Goal: Task Accomplishment & Management: Complete application form

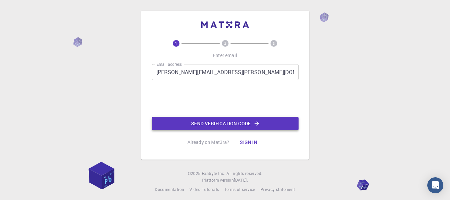
click at [198, 119] on button "Send verification code" at bounding box center [225, 123] width 147 height 13
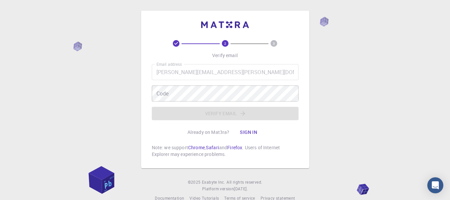
click at [229, 82] on div "Email address jessica.ompoy.gabrielle@gmail.com Email address Code Code Verify …" at bounding box center [225, 92] width 147 height 56
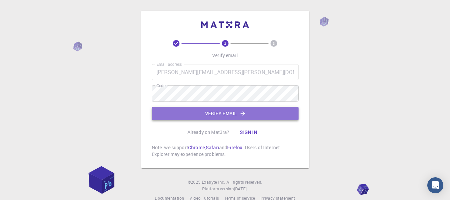
click at [212, 116] on button "Verify email" at bounding box center [225, 113] width 147 height 13
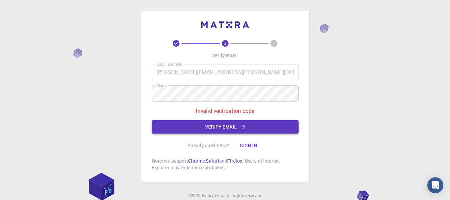
click at [217, 127] on button "Verify email" at bounding box center [225, 126] width 147 height 13
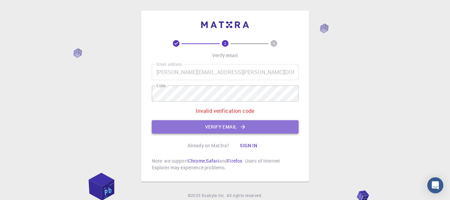
click at [184, 129] on button "Verify email" at bounding box center [225, 126] width 147 height 13
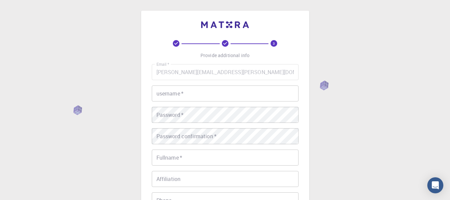
click at [179, 97] on input "username   *" at bounding box center [225, 93] width 147 height 16
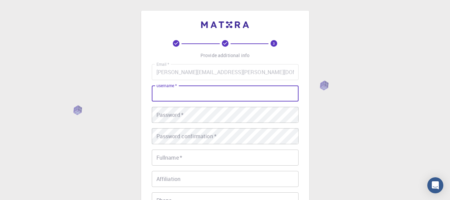
type input "s"
type input "delphiproject_"
click at [179, 115] on div "Password   * Password   *" at bounding box center [225, 115] width 147 height 16
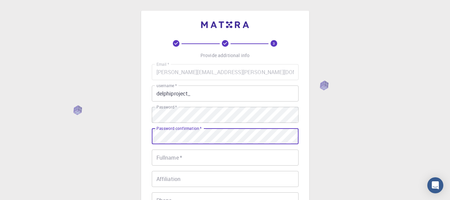
scroll to position [67, 0]
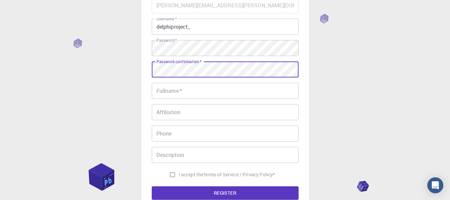
click at [159, 88] on div "Fullname   * Fullname   *" at bounding box center [225, 91] width 147 height 16
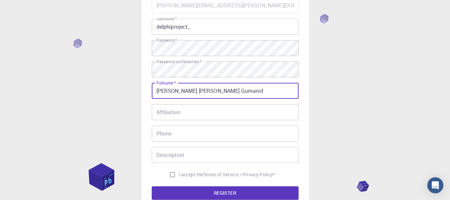
type input "[PERSON_NAME] [PERSON_NAME] Gumanid"
click at [189, 113] on input "Affiliation" at bounding box center [225, 112] width 147 height 16
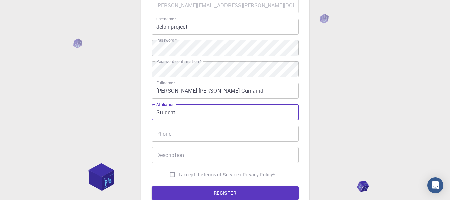
type input "Student"
click at [194, 141] on input "Phone" at bounding box center [225, 133] width 147 height 16
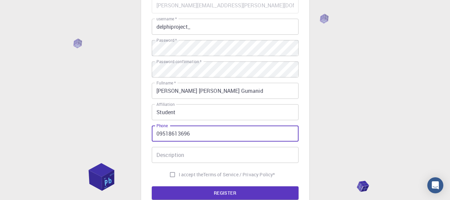
type input "09518613696"
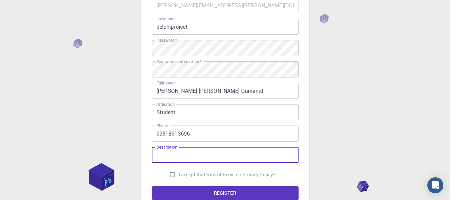
click at [190, 156] on input "Description" at bounding box center [225, 155] width 147 height 16
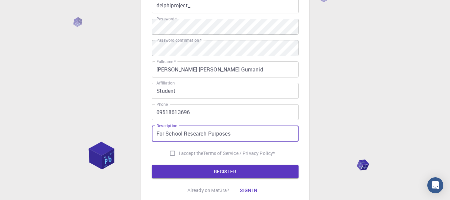
scroll to position [100, 0]
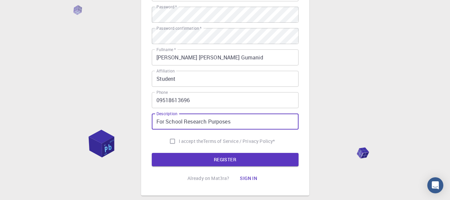
type input "For School Research Purposes"
click at [180, 136] on label "I accept the Terms of Service / Privacy Policy *" at bounding box center [220, 141] width 109 height 13
click at [179, 136] on input "I accept the Terms of Service / Privacy Policy *" at bounding box center [172, 141] width 13 height 13
checkbox input "true"
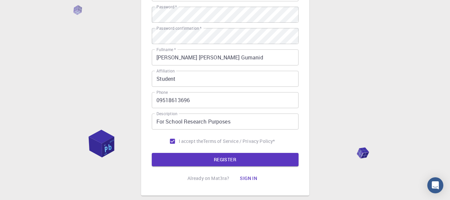
click at [178, 153] on form "Email   * jessica.ompoy.gabrielle@gmail.com Email   * username   * delphiprojec…" at bounding box center [225, 65] width 147 height 202
click at [234, 156] on button "REGISTER" at bounding box center [225, 159] width 147 height 13
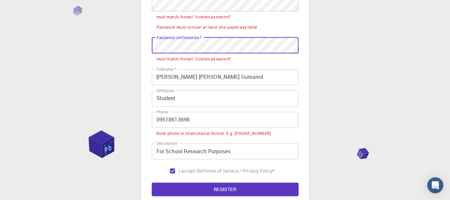
scroll to position [167, 0]
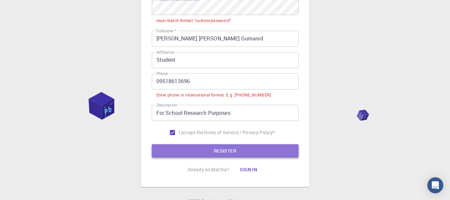
click at [210, 155] on button "REGISTER" at bounding box center [225, 150] width 147 height 13
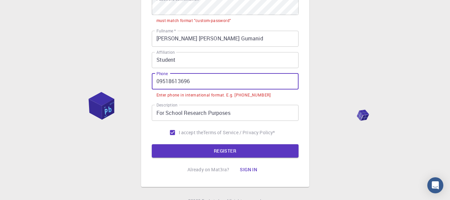
click at [221, 83] on input "09518613696" at bounding box center [225, 81] width 147 height 16
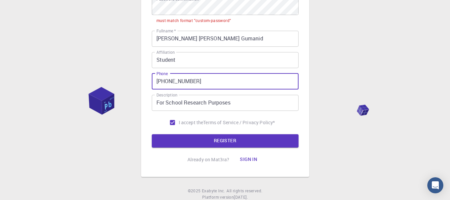
type input "+639518613696"
click at [152, 134] on button "REGISTER" at bounding box center [225, 140] width 147 height 13
click at [232, 145] on button "REGISTER" at bounding box center [225, 140] width 147 height 13
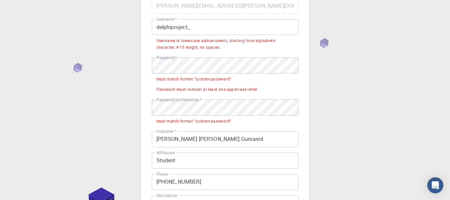
scroll to position [33, 0]
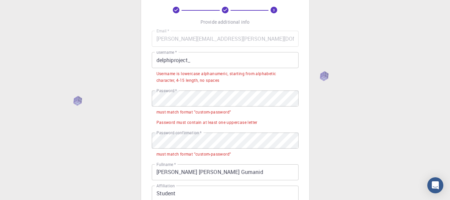
click at [218, 63] on input "delphiproject_" at bounding box center [225, 60] width 147 height 16
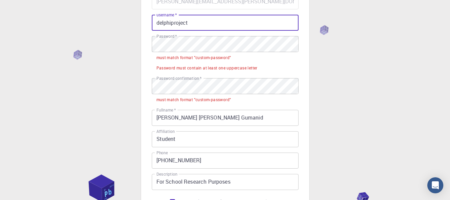
scroll to position [134, 0]
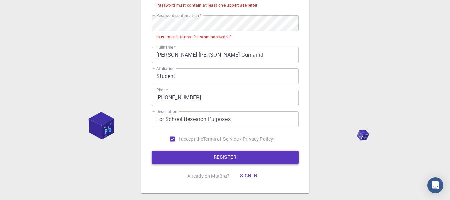
type input "delphiproject"
click at [231, 159] on button "REGISTER" at bounding box center [225, 157] width 147 height 13
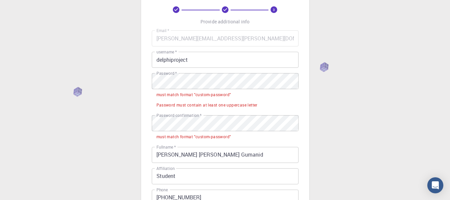
scroll to position [33, 0]
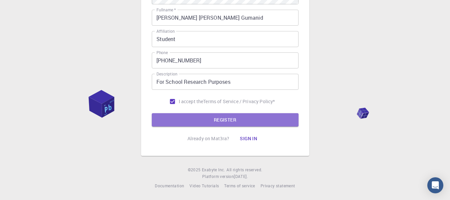
click at [200, 122] on button "REGISTER" at bounding box center [225, 119] width 147 height 13
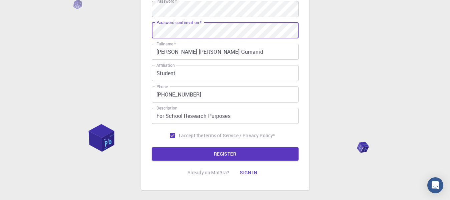
scroll to position [140, 0]
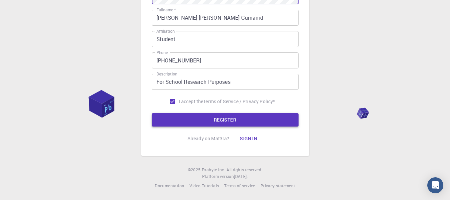
click at [205, 126] on button "REGISTER" at bounding box center [225, 119] width 147 height 13
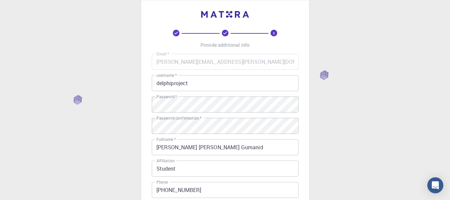
scroll to position [6, 0]
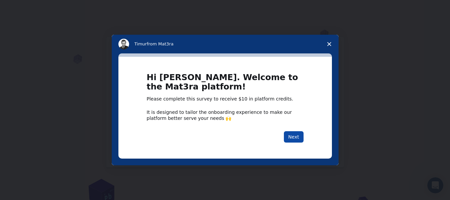
click at [293, 141] on button "Next" at bounding box center [294, 136] width 20 height 11
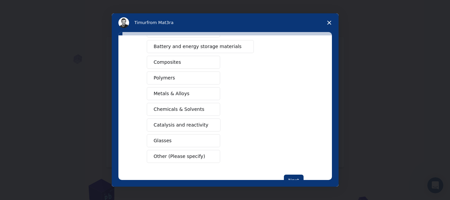
scroll to position [122, 0]
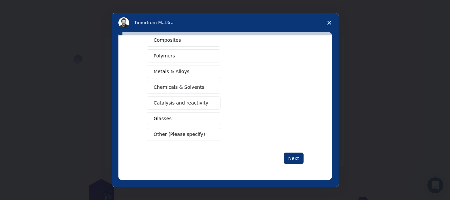
click at [189, 139] on button "Other (Please specify)" at bounding box center [183, 134] width 73 height 13
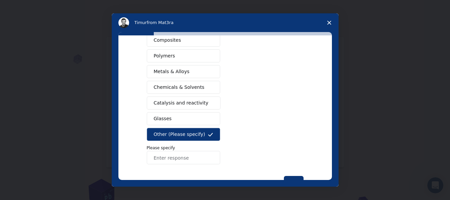
click at [201, 93] on button "Chemicals & Solvents" at bounding box center [183, 87] width 73 height 13
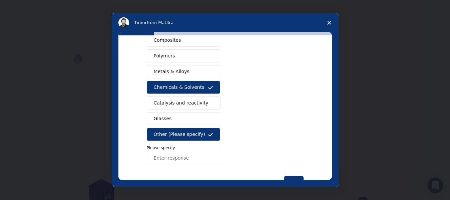
click at [181, 157] on input "Enter response" at bounding box center [183, 157] width 73 height 13
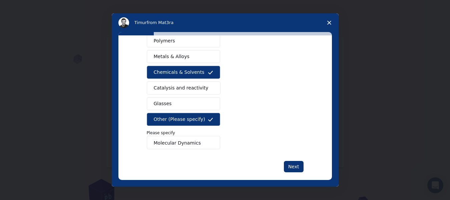
scroll to position [146, 0]
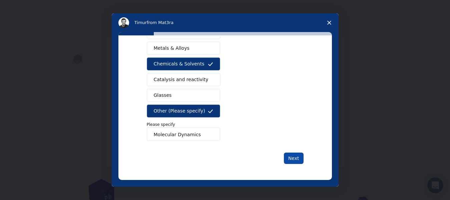
type input "Molecular Dynamics"
click at [287, 159] on button "Next" at bounding box center [294, 158] width 20 height 11
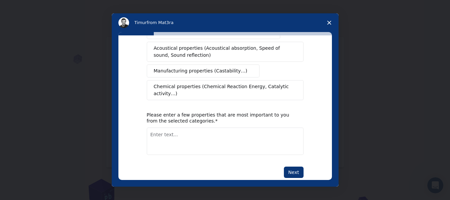
scroll to position [123, 0]
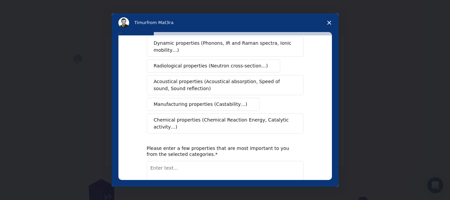
click at [234, 116] on span "Chemical properties (Chemical Reaction Energy, Catalytic activity…)" at bounding box center [223, 123] width 138 height 14
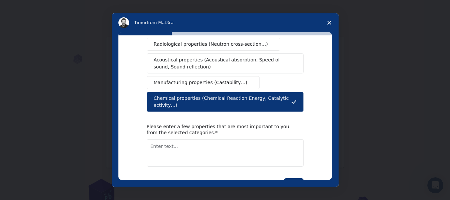
scroll to position [157, 0]
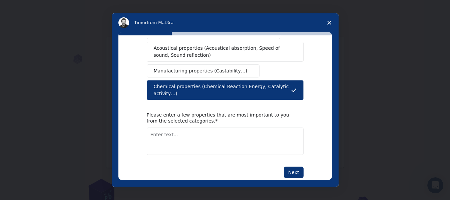
click at [214, 113] on div "Please enter a few properties that are most important to you from the selected …" at bounding box center [225, 133] width 157 height 43
click at [214, 127] on textarea "Enter text..." at bounding box center [225, 140] width 157 height 27
type textarea "Molecular Dynamics"
click at [292, 167] on button "Next" at bounding box center [294, 172] width 20 height 11
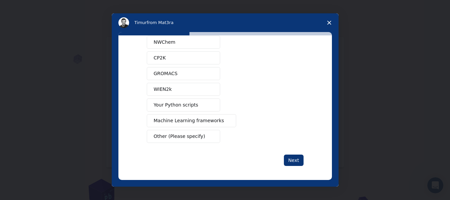
scroll to position [74, 0]
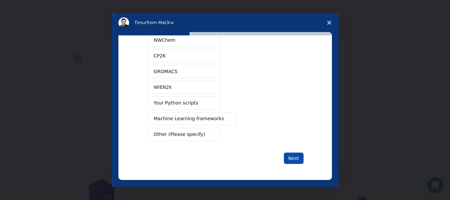
click at [288, 160] on button "Next" at bounding box center [294, 158] width 20 height 11
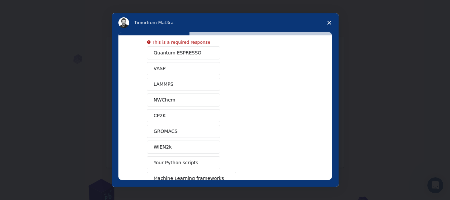
scroll to position [0, 0]
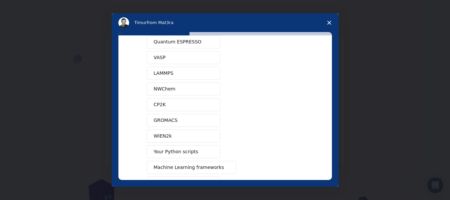
click at [186, 115] on button "GROMACS" at bounding box center [183, 120] width 73 height 13
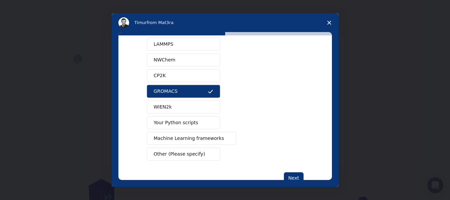
scroll to position [74, 0]
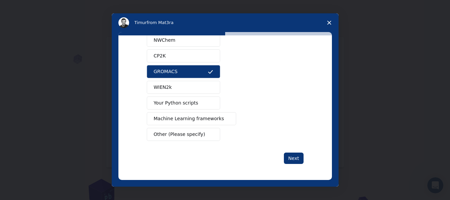
click at [288, 151] on div "What software applications are you using? Quantum ESPRESSO VASP LAMMPS NWChem C…" at bounding box center [225, 70] width 157 height 187
click at [291, 160] on button "Next" at bounding box center [294, 158] width 20 height 11
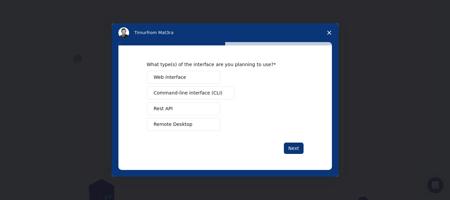
scroll to position [0, 0]
click at [213, 82] on button "Web interface" at bounding box center [183, 77] width 73 height 13
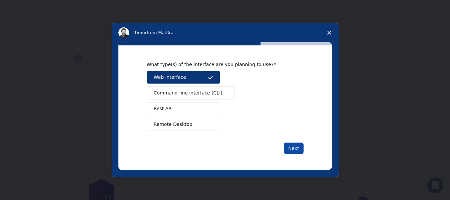
click at [297, 154] on button "Next" at bounding box center [294, 148] width 20 height 11
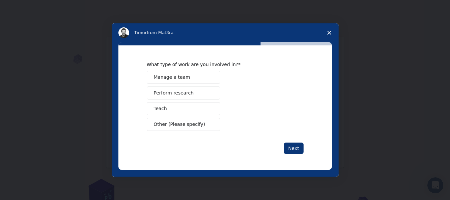
click at [203, 92] on button "Perform research" at bounding box center [183, 92] width 73 height 13
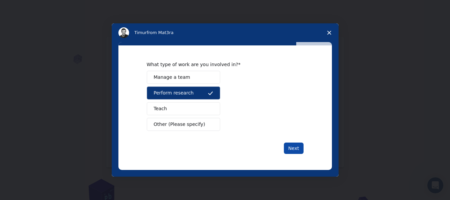
click at [293, 149] on button "Next" at bounding box center [294, 148] width 20 height 11
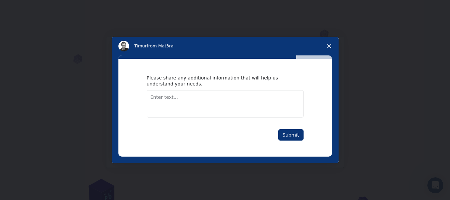
click at [235, 103] on textarea "Enter text..." at bounding box center [225, 103] width 157 height 27
type textarea "i want to do a molecular dynamics simulation"
click at [293, 139] on div "Please share any additional information that will help us understand your needs…" at bounding box center [225, 108] width 214 height 98
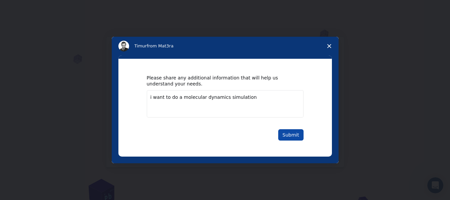
click at [293, 139] on button "Submit" at bounding box center [290, 134] width 25 height 11
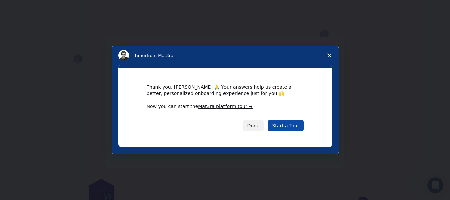
click at [302, 123] on link "Start a Tour" at bounding box center [286, 125] width 36 height 11
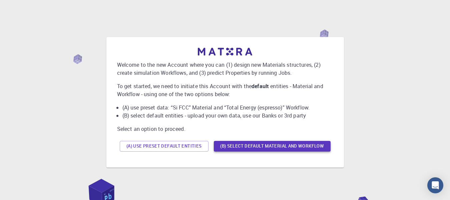
click at [246, 144] on button "(B) Select default material and workflow" at bounding box center [272, 146] width 117 height 11
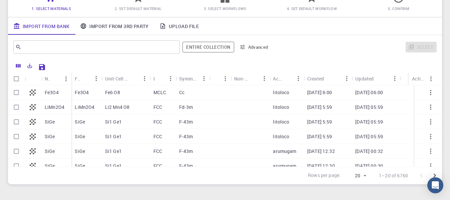
scroll to position [33, 0]
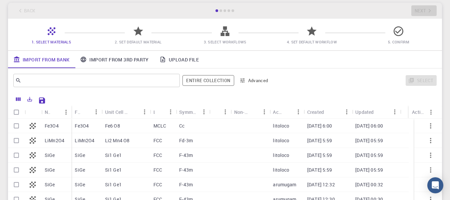
click at [173, 61] on link "Upload File" at bounding box center [179, 59] width 50 height 17
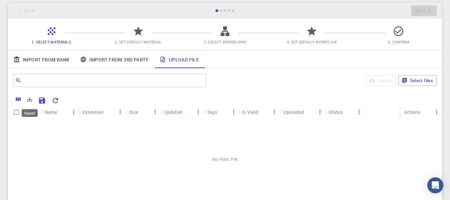
click at [28, 101] on icon "Export" at bounding box center [30, 99] width 5 height 5
click at [47, 97] on button "Save Explorer Settings" at bounding box center [41, 100] width 13 height 13
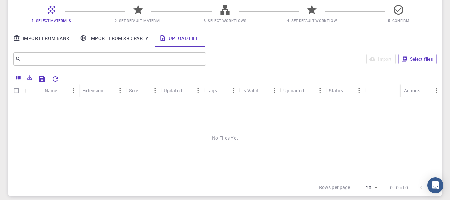
scroll to position [67, 0]
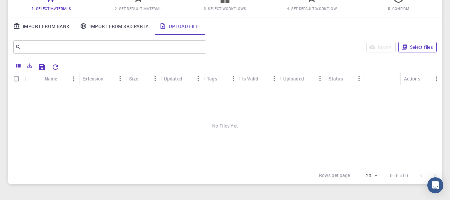
click at [409, 47] on button "Select files" at bounding box center [418, 47] width 38 height 11
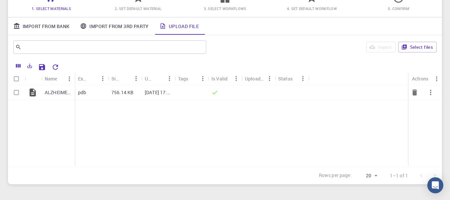
click at [129, 90] on p "756.14 KB" at bounding box center [122, 92] width 22 height 7
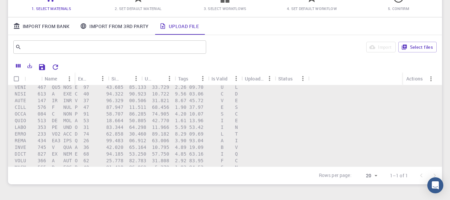
scroll to position [1202, 0]
click at [285, 79] on div "Status" at bounding box center [285, 78] width 14 height 13
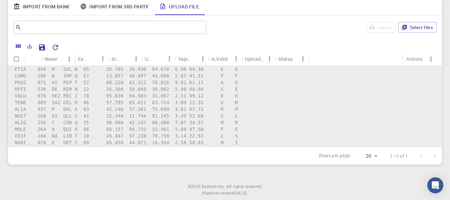
scroll to position [103, 0]
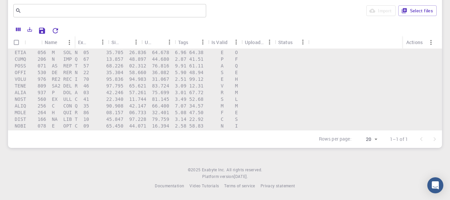
click at [220, 41] on div "Is Valid" at bounding box center [220, 42] width 16 height 13
click at [16, 33] on button "Columns" at bounding box center [18, 29] width 11 height 11
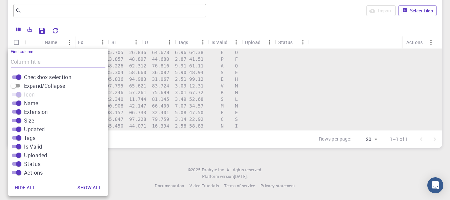
click at [122, 177] on footer "© 2025 Exabyte Inc. All rights reserved. Platform version 2025.7.24 . Documenta…" at bounding box center [225, 178] width 450 height 23
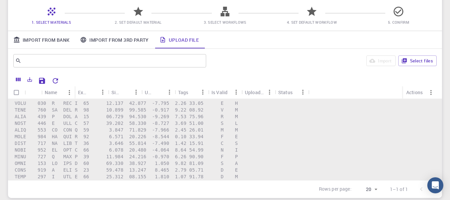
scroll to position [36, 0]
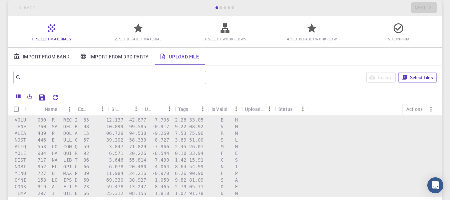
click at [124, 24] on div "1. Select Materials 2. Set Default Material 3. Select Workflows 4. Set Default …" at bounding box center [225, 32] width 434 height 32
click at [131, 32] on span "2. Set Default Material" at bounding box center [137, 34] width 81 height 16
click at [389, 28] on span "5. Confirm" at bounding box center [398, 34] width 81 height 16
drag, startPoint x: 18, startPoint y: 115, endPoint x: 17, endPoint y: 110, distance: 4.7
click at [18, 117] on div "Name Extension Size Updated Tags Is Valid Uploaded Status Actions ALZHEIMER_DON…" at bounding box center [225, 149] width 434 height 94
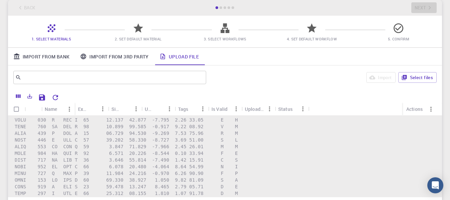
click at [15, 109] on input "Select all rows" at bounding box center [16, 109] width 13 height 13
checkbox input "true"
click at [17, 109] on input "Unselect all rows" at bounding box center [16, 109] width 13 height 13
checkbox input "false"
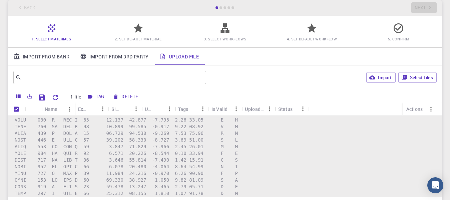
checkbox input "false"
click at [19, 110] on input "Select all rows" at bounding box center [16, 109] width 13 height 13
checkbox input "true"
click at [144, 34] on span "2. Set Default Material" at bounding box center [137, 34] width 81 height 16
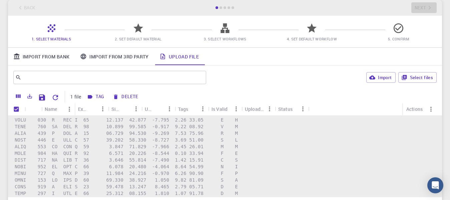
click at [144, 34] on div at bounding box center [139, 30] width 12 height 9
click at [434, 82] on button "Select files" at bounding box center [418, 77] width 38 height 11
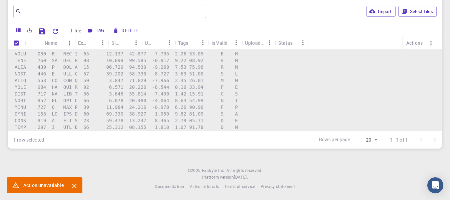
scroll to position [103, 0]
click at [55, 40] on div "Name" at bounding box center [51, 42] width 13 height 13
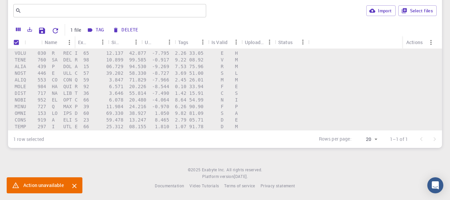
click at [34, 43] on div "Icon" at bounding box center [33, 42] width 10 height 13
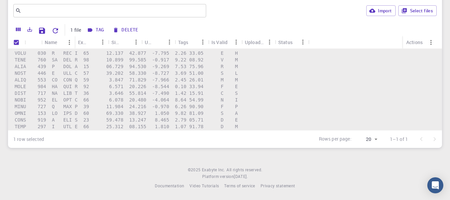
drag, startPoint x: 41, startPoint y: 40, endPoint x: 51, endPoint y: 37, distance: 11.0
click at [41, 39] on div "Icon" at bounding box center [42, 42] width 7 height 13
click at [55, 37] on div "Name" at bounding box center [51, 42] width 13 height 13
click at [49, 44] on div "Name" at bounding box center [51, 42] width 13 height 13
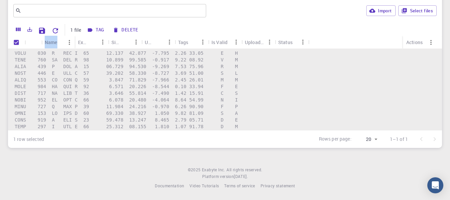
click at [49, 44] on div "Name" at bounding box center [51, 42] width 13 height 13
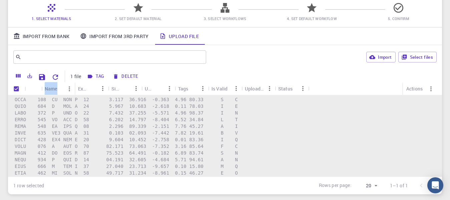
scroll to position [0, 0]
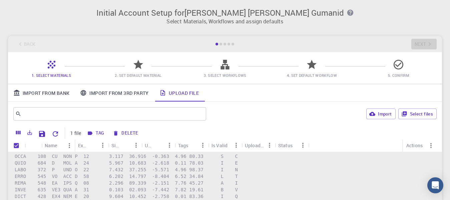
click at [266, 127] on div "1 file Tag Delete" at bounding box center [224, 132] width 427 height 13
click at [150, 67] on span "2. Set Default Material" at bounding box center [137, 71] width 81 height 16
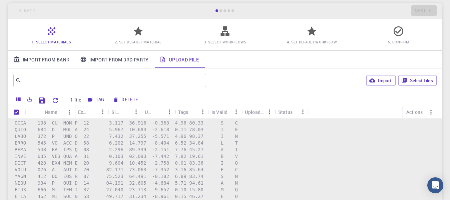
scroll to position [100, 0]
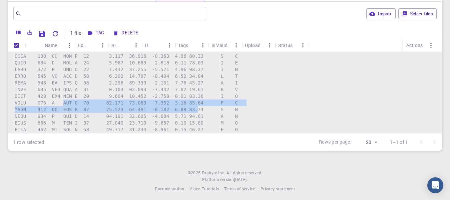
drag, startPoint x: 74, startPoint y: 107, endPoint x: 184, endPoint y: 110, distance: 109.9
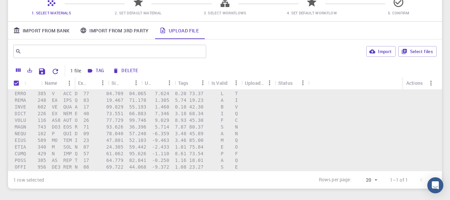
scroll to position [0, 0]
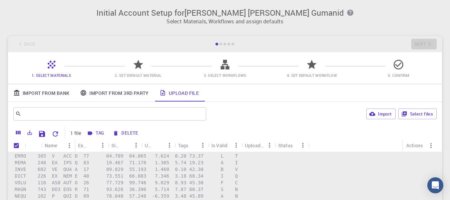
click at [54, 70] on div at bounding box center [52, 67] width 12 height 9
click at [50, 97] on link "Import From Bank" at bounding box center [41, 92] width 67 height 17
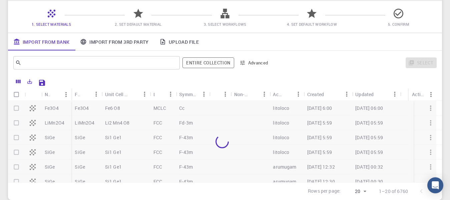
scroll to position [67, 0]
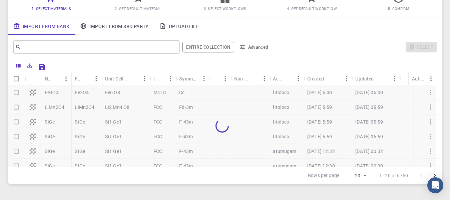
click at [170, 28] on link "Upload File" at bounding box center [179, 25] width 50 height 17
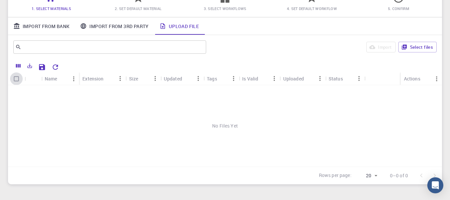
click at [20, 80] on input "Select all rows" at bounding box center [16, 78] width 13 height 13
click at [20, 82] on input "Select all rows" at bounding box center [16, 78] width 13 height 13
checkbox input "false"
click at [402, 47] on icon "button" at bounding box center [405, 47] width 6 height 6
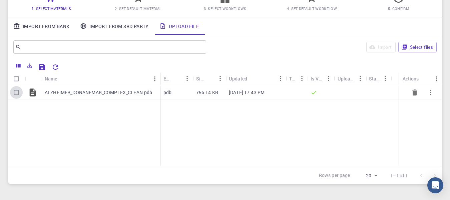
click at [14, 95] on input "Select row" at bounding box center [16, 92] width 13 height 13
checkbox input "true"
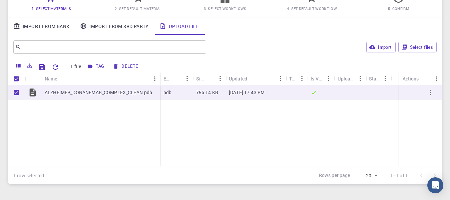
scroll to position [33, 0]
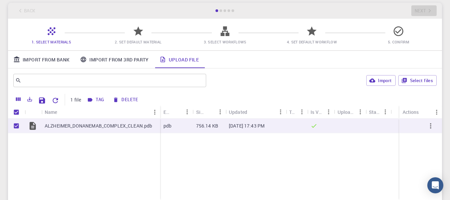
click at [146, 34] on span "2. Set Default Material" at bounding box center [137, 37] width 81 height 16
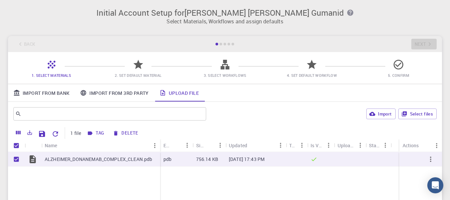
click at [218, 17] on h3 "Initial Account Setup for Jessica Gabrielle O. Gumanid" at bounding box center [225, 12] width 426 height 9
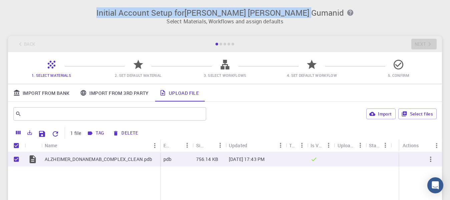
click at [218, 17] on h3 "Initial Account Setup for Jessica Gabrielle O. Gumanid" at bounding box center [225, 12] width 426 height 9
drag, startPoint x: 218, startPoint y: 17, endPoint x: 214, endPoint y: 17, distance: 3.7
click at [218, 16] on h3 "Initial Account Setup for Jessica Gabrielle O. Gumanid" at bounding box center [225, 12] width 426 height 9
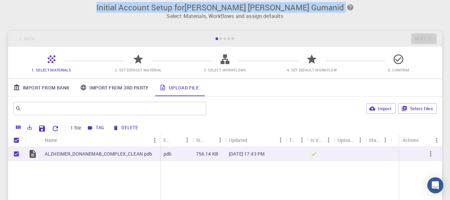
scroll to position [103, 0]
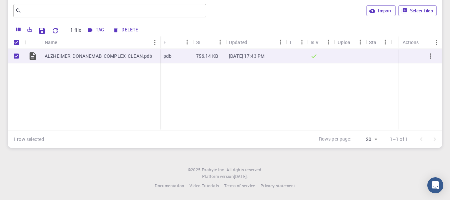
click at [138, 116] on div "ALZHEIMER_DONANEMAB_COMPLEX_CLEAN.pdb" at bounding box center [84, 89] width 152 height 81
click at [437, 190] on div "Open Intercom Messenger" at bounding box center [436, 186] width 18 height 18
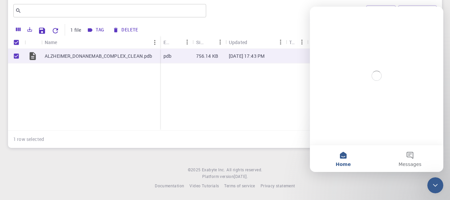
scroll to position [0, 0]
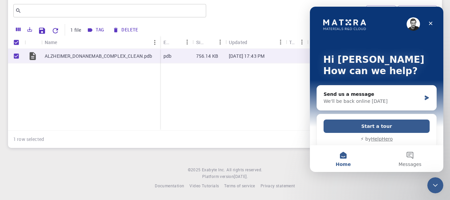
click at [276, 111] on div "ALZHEIMER_DONANEMAB_COMPLEX_CLEAN.pdb pdb 756.14 KB Oct 14, 2025, 17:43 PM" at bounding box center [225, 89] width 434 height 81
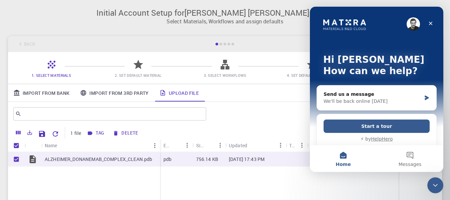
click at [105, 27] on div "Initial Account Setup for Jessica Gabrielle O. Gumanid Select Materials, Workfl…" at bounding box center [225, 14] width 450 height 28
click at [431, 22] on icon "Close" at bounding box center [430, 23] width 5 height 5
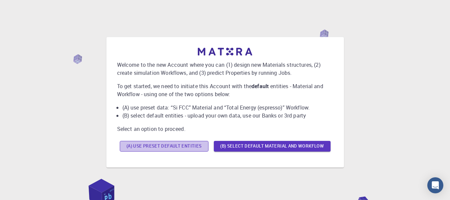
click at [181, 147] on button "(A) Use preset default entities" at bounding box center [164, 146] width 89 height 11
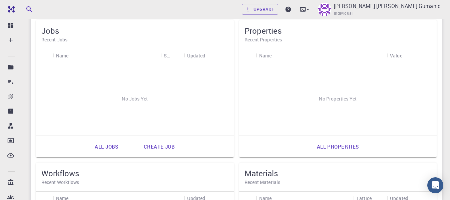
scroll to position [33, 0]
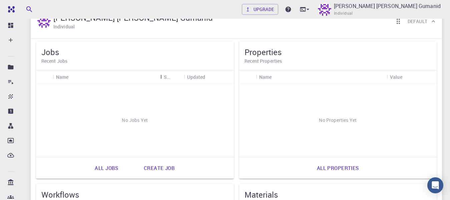
click at [164, 79] on div "Name" at bounding box center [161, 76] width 7 height 13
click at [171, 123] on div "No Jobs Yet" at bounding box center [135, 119] width 198 height 73
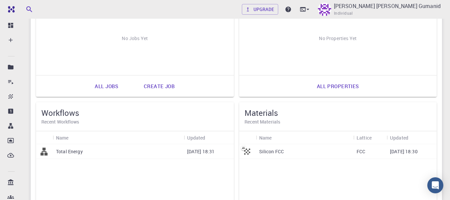
scroll to position [0, 0]
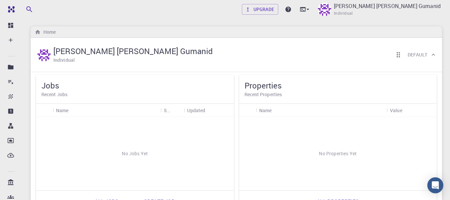
click at [128, 120] on div "No Jobs Yet" at bounding box center [135, 153] width 198 height 73
click at [82, 90] on h5 "Jobs" at bounding box center [134, 85] width 187 height 11
click at [55, 80] on h5 "Jobs" at bounding box center [134, 85] width 187 height 11
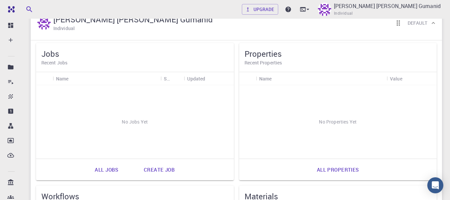
scroll to position [33, 0]
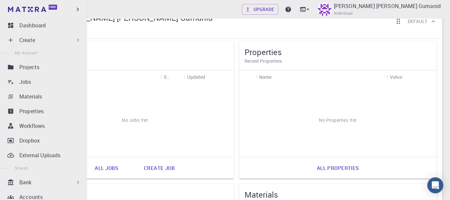
click at [10, 45] on div "Create" at bounding box center [44, 39] width 79 height 13
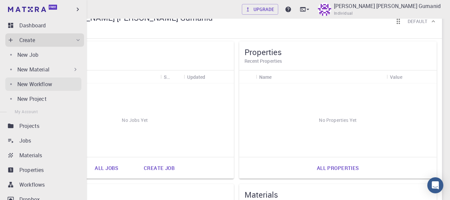
click at [62, 86] on div "New Workflow" at bounding box center [49, 84] width 64 height 8
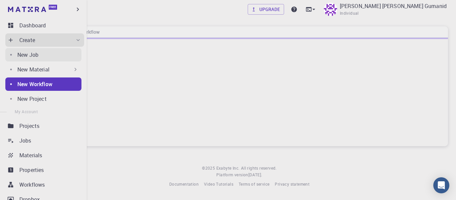
click at [59, 55] on div "New Job" at bounding box center [49, 55] width 64 height 8
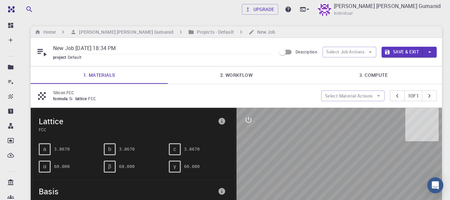
click at [100, 80] on link "1. Materials" at bounding box center [99, 74] width 137 height 17
click at [111, 90] on p "Silicon FCC" at bounding box center [184, 92] width 263 height 6
click at [223, 80] on link "2. Workflow" at bounding box center [236, 74] width 137 height 17
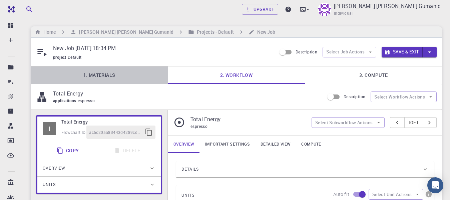
click at [113, 73] on link "1. Materials" at bounding box center [99, 74] width 137 height 17
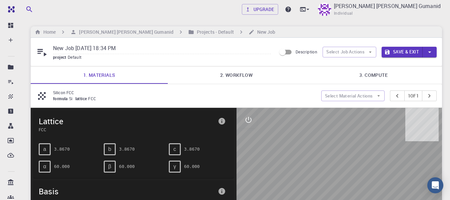
scroll to position [67, 0]
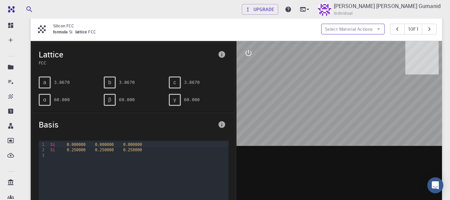
click at [355, 34] on button "Select Material Actions" at bounding box center [352, 29] width 63 height 11
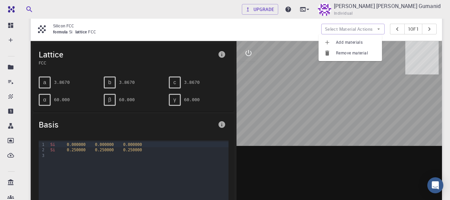
click at [354, 45] on span "Add materials" at bounding box center [356, 42] width 41 height 7
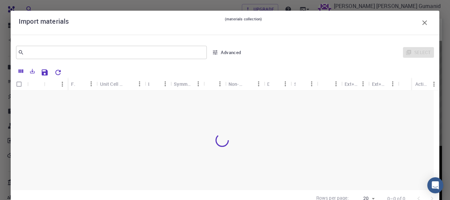
click at [44, 74] on icon "Save Explorer Settings" at bounding box center [45, 72] width 8 height 8
click at [343, 48] on div "Select" at bounding box center [340, 52] width 187 height 16
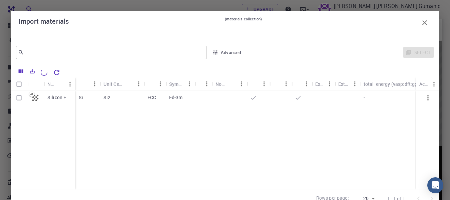
click at [19, 96] on input "Select row" at bounding box center [19, 97] width 13 height 13
checkbox input "true"
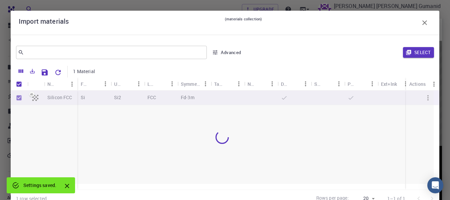
click at [421, 100] on div at bounding box center [222, 136] width 423 height 93
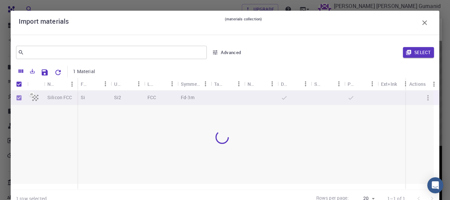
click at [290, 60] on div "Select" at bounding box center [340, 52] width 187 height 16
click at [18, 100] on div at bounding box center [222, 136] width 423 height 93
click at [21, 86] on input "Unselect all rows" at bounding box center [19, 84] width 13 height 13
checkbox input "false"
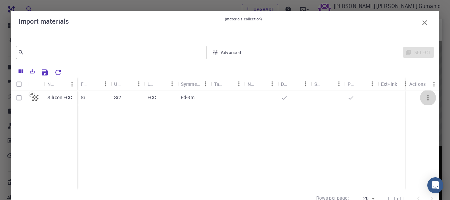
click at [424, 101] on icon "button" at bounding box center [428, 98] width 8 height 8
click at [414, 55] on div "Select" at bounding box center [340, 52] width 187 height 16
click at [19, 68] on icon "Columns" at bounding box center [21, 71] width 6 height 6
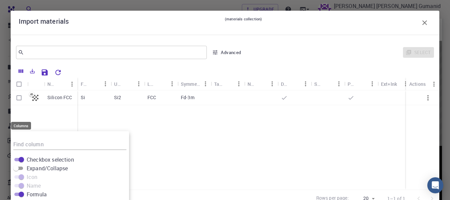
scroll to position [107, 0]
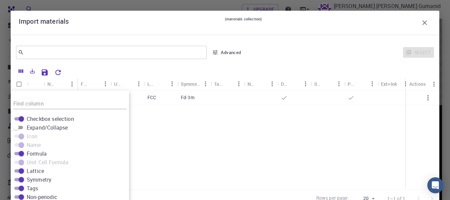
click at [20, 86] on input "Select all rows" at bounding box center [19, 84] width 13 height 13
checkbox input "true"
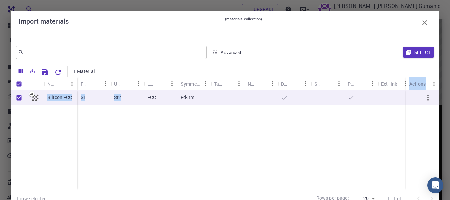
click at [145, 89] on div "Name Formula Unit Cell Formula Lattice Symmetry Tags Non-periodic Default Share…" at bounding box center [225, 133] width 429 height 112
click at [120, 96] on p "Si2" at bounding box center [117, 97] width 7 height 7
checkbox input "false"
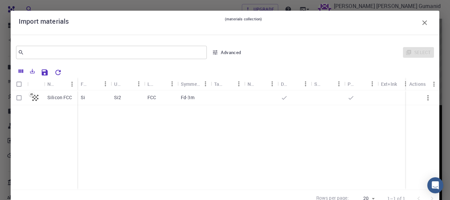
click at [201, 72] on div at bounding box center [250, 72] width 370 height 12
click at [230, 47] on button "Advanced" at bounding box center [227, 52] width 35 height 11
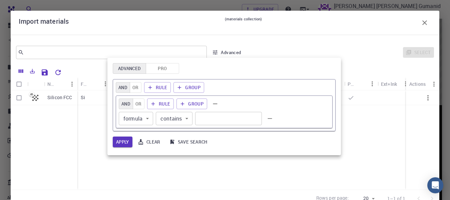
click at [251, 39] on div at bounding box center [225, 100] width 450 height 200
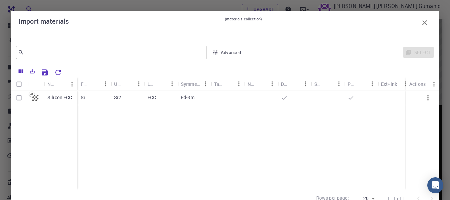
click at [228, 45] on div "​ Advanced" at bounding box center [130, 52] width 228 height 16
click at [230, 45] on div "​ Advanced" at bounding box center [130, 52] width 228 height 16
click at [234, 49] on button "Advanced" at bounding box center [227, 52] width 35 height 11
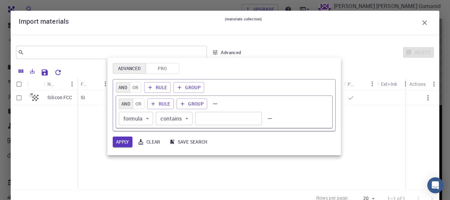
click at [152, 144] on button "Clear" at bounding box center [149, 142] width 29 height 11
click at [145, 142] on button "Clear" at bounding box center [149, 142] width 29 height 11
click at [145, 141] on button "Clear" at bounding box center [149, 142] width 29 height 11
click at [145, 140] on button "Clear" at bounding box center [149, 142] width 29 height 11
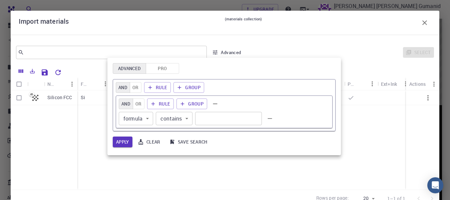
click at [127, 148] on div "Advanced Pro AND OR Rule Group AND OR Rule Group formula formula ​ contains con…" at bounding box center [224, 106] width 234 height 97
click at [77, 123] on div at bounding box center [225, 100] width 450 height 200
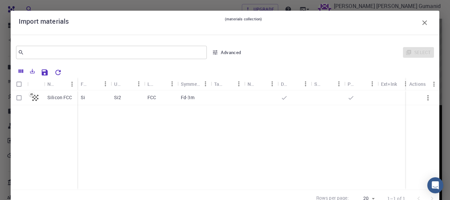
click at [74, 122] on div "Advanced Pro AND OR Rule Group AND OR Rule Group formula formula ​ contains con…" at bounding box center [225, 100] width 450 height 200
click at [423, 24] on icon "button" at bounding box center [425, 22] width 5 height 5
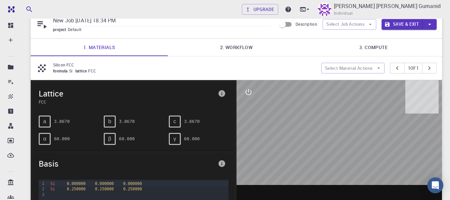
scroll to position [7, 0]
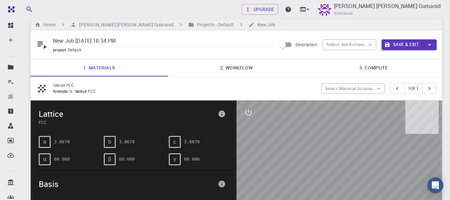
click at [45, 88] on icon at bounding box center [42, 89] width 12 height 12
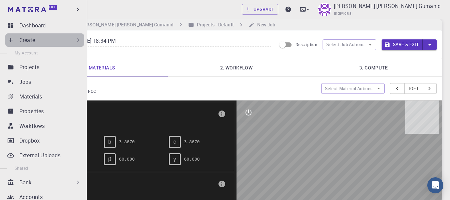
click at [45, 43] on div "Create" at bounding box center [50, 40] width 62 height 8
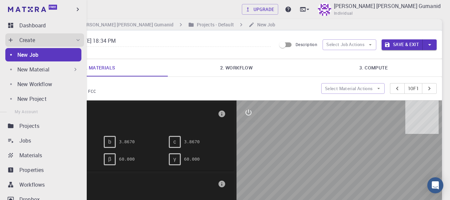
click at [52, 52] on div "New Job" at bounding box center [49, 55] width 64 height 8
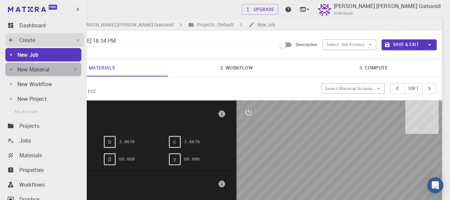
click at [57, 67] on div "New Material" at bounding box center [47, 69] width 61 height 8
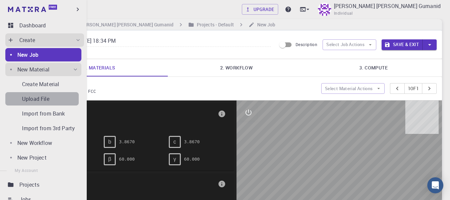
click at [64, 101] on div "Upload File" at bounding box center [50, 99] width 57 height 8
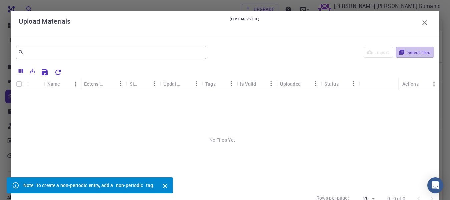
click at [406, 46] on div "Import Select files" at bounding box center [321, 52] width 225 height 16
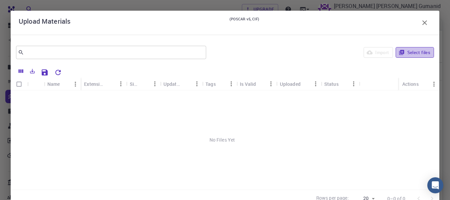
click at [403, 53] on button "Select files" at bounding box center [415, 52] width 38 height 11
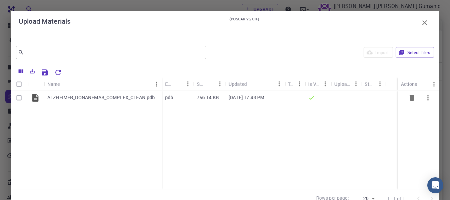
click at [15, 99] on input "Select row" at bounding box center [19, 97] width 13 height 13
checkbox input "true"
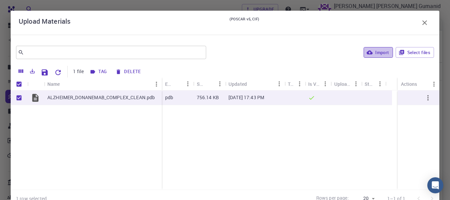
click at [379, 56] on button "Import" at bounding box center [378, 52] width 29 height 11
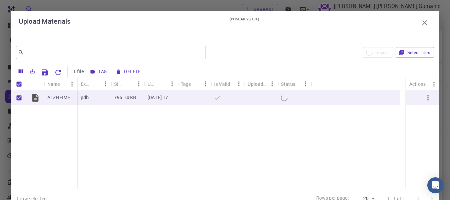
click at [302, 53] on div "Import Select files" at bounding box center [322, 52] width 226 height 16
checkbox input "false"
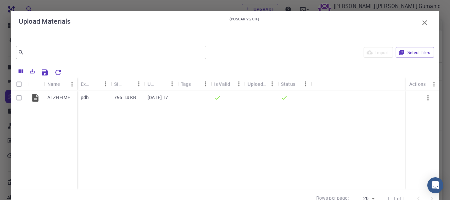
click at [421, 26] on icon "button" at bounding box center [425, 23] width 8 height 8
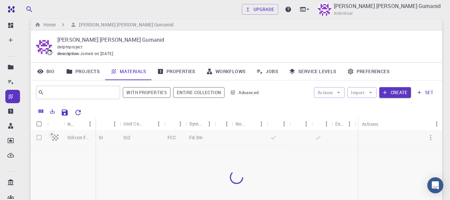
scroll to position [41, 0]
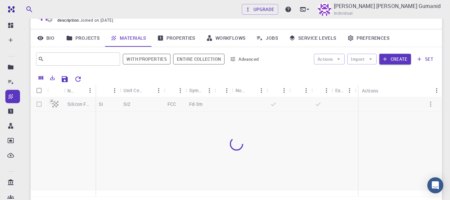
click at [38, 107] on div at bounding box center [237, 143] width 412 height 93
click at [430, 97] on div at bounding box center [237, 143] width 412 height 93
click at [430, 102] on div at bounding box center [237, 143] width 412 height 93
click at [433, 91] on icon "Menu" at bounding box center [436, 90] width 7 height 7
click at [274, 155] on div at bounding box center [237, 143] width 412 height 93
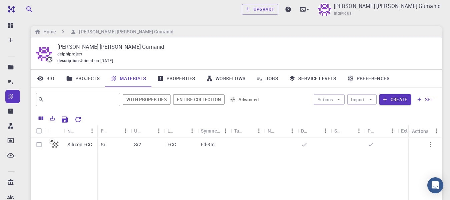
scroll to position [0, 0]
click at [399, 94] on div "Actions Import Create set" at bounding box center [351, 100] width 172 height 16
click at [387, 98] on icon "button" at bounding box center [385, 100] width 6 height 6
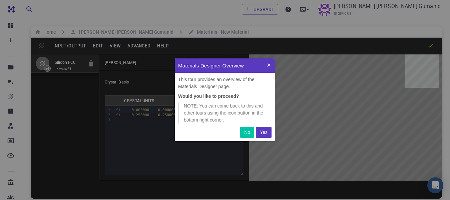
scroll to position [77, 94]
click at [270, 68] on button at bounding box center [269, 65] width 12 height 14
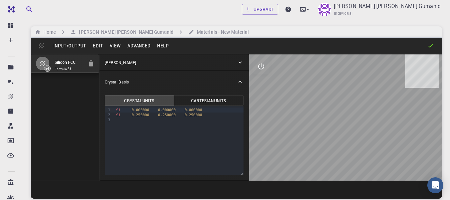
click at [99, 65] on div "Silicon FCC Formula: Si Crystal Lattice Lattice units angstrom angstrom Lattice…" at bounding box center [237, 117] width 412 height 127
click at [82, 49] on button "Input/Output" at bounding box center [69, 45] width 39 height 11
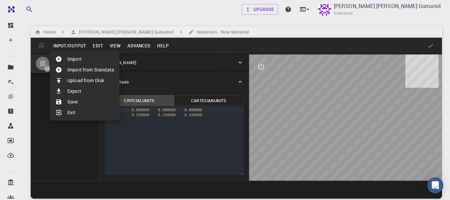
click at [86, 60] on li "Import" at bounding box center [84, 59] width 69 height 11
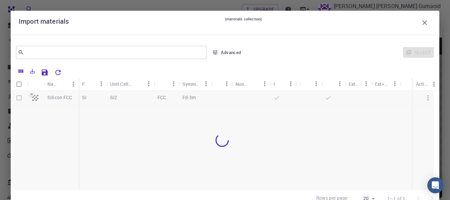
click at [413, 20] on div "Import materials (materials collection)" at bounding box center [225, 22] width 413 height 13
click at [418, 22] on button "button" at bounding box center [424, 22] width 13 height 13
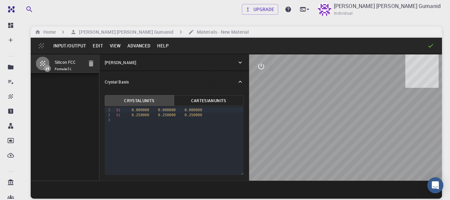
click at [424, 43] on div at bounding box center [303, 45] width 262 height 7
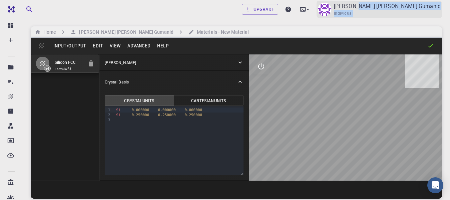
click at [391, 12] on div "[PERSON_NAME] [PERSON_NAME] Gumanid Individual" at bounding box center [387, 9] width 107 height 15
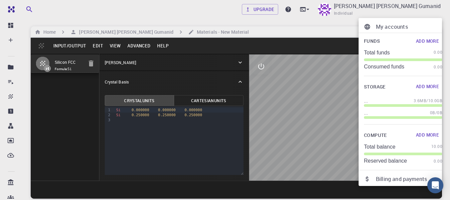
click at [144, 25] on div at bounding box center [225, 100] width 450 height 200
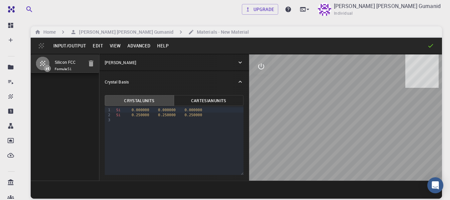
click at [137, 14] on div "Upgrade [PERSON_NAME] [PERSON_NAME] Gumanid Individual" at bounding box center [237, 9] width 428 height 17
drag, startPoint x: 356, startPoint y: 118, endPoint x: 379, endPoint y: 127, distance: 25.0
click at [379, 127] on div at bounding box center [345, 117] width 193 height 126
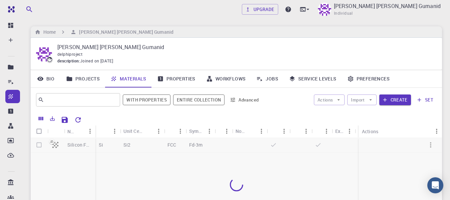
scroll to position [33, 0]
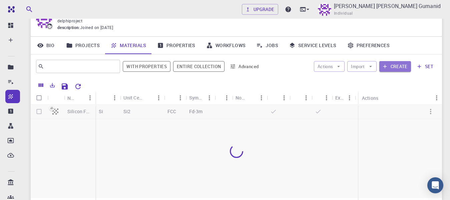
drag, startPoint x: 394, startPoint y: 67, endPoint x: 335, endPoint y: 94, distance: 64.2
click at [337, 97] on div "​ With properties Entire collection Advanced Actions Import Create set Name For…" at bounding box center [237, 137] width 412 height 167
click at [364, 69] on button "Import" at bounding box center [361, 66] width 29 height 11
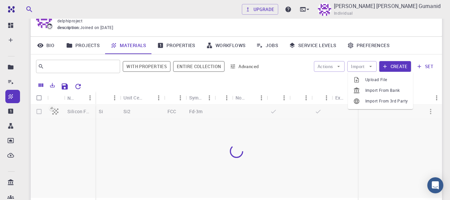
click at [375, 81] on span "Upload File" at bounding box center [386, 79] width 42 height 7
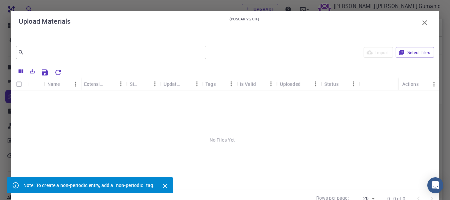
click at [395, 59] on div "Import Select files" at bounding box center [321, 52] width 225 height 16
click at [404, 52] on button "Select files" at bounding box center [415, 52] width 38 height 11
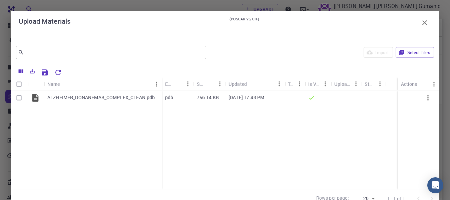
click at [18, 84] on input "Select all rows" at bounding box center [19, 84] width 13 height 13
checkbox input "true"
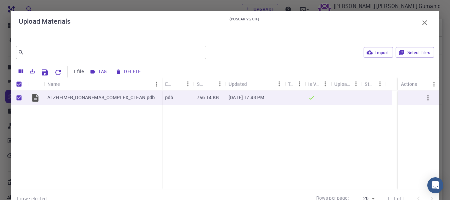
checkbox input "true"
click at [367, 54] on icon "button" at bounding box center [370, 52] width 6 height 6
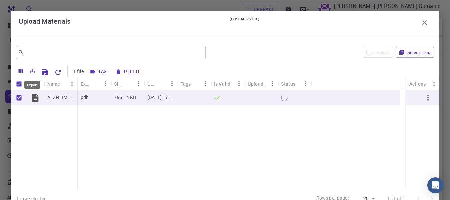
checkbox input "false"
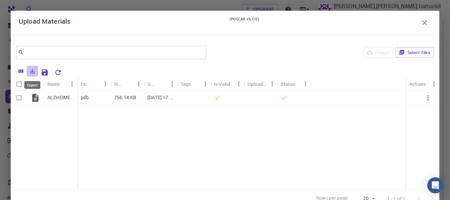
click at [34, 69] on icon "Export" at bounding box center [32, 71] width 6 height 6
click at [44, 74] on icon "Save Explorer Settings" at bounding box center [45, 72] width 8 height 8
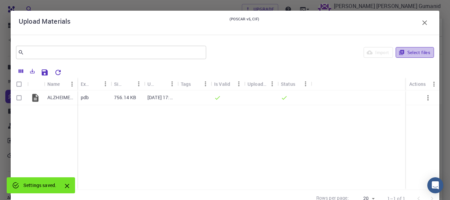
click at [410, 51] on button "Select files" at bounding box center [415, 52] width 38 height 11
click at [21, 86] on input "Select all rows" at bounding box center [19, 84] width 13 height 13
checkbox input "true"
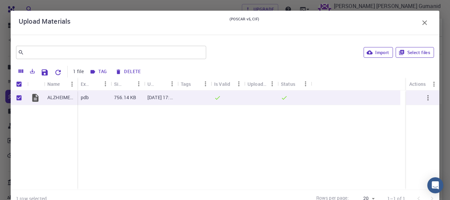
click at [399, 50] on icon "button" at bounding box center [402, 52] width 6 height 6
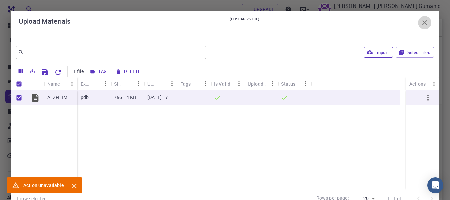
click at [422, 23] on icon "button" at bounding box center [425, 23] width 8 height 8
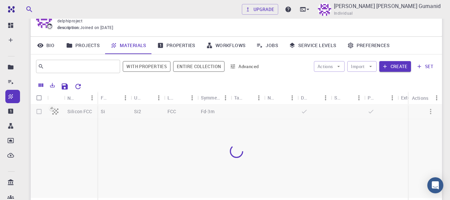
drag, startPoint x: 182, startPoint y: 126, endPoint x: 180, endPoint y: 159, distance: 32.8
click at [180, 157] on div at bounding box center [237, 150] width 412 height 93
click at [72, 90] on button "Reset Explorer Settings" at bounding box center [77, 86] width 13 height 13
click at [72, 91] on div "Name" at bounding box center [71, 97] width 9 height 13
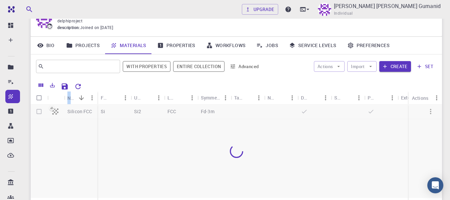
click at [40, 100] on input "Select all rows" at bounding box center [39, 97] width 13 height 13
checkbox input "true"
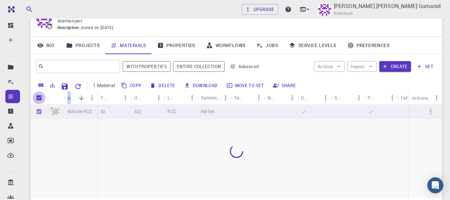
click at [42, 100] on input "Unselect all rows" at bounding box center [39, 97] width 13 height 13
checkbox input "false"
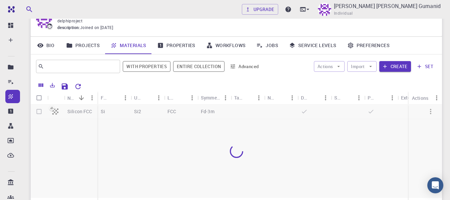
click at [98, 144] on div at bounding box center [237, 150] width 412 height 93
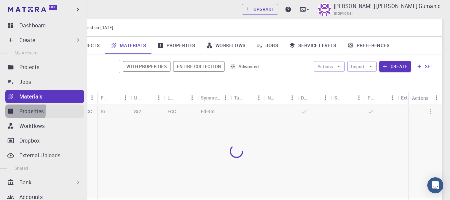
click at [13, 110] on icon at bounding box center [10, 111] width 5 height 5
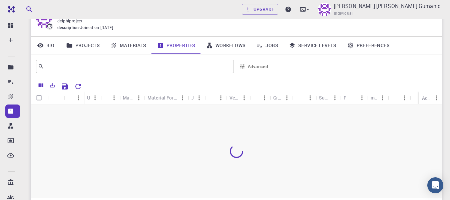
click at [129, 136] on div at bounding box center [237, 150] width 412 height 93
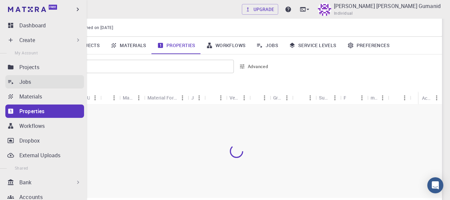
click at [15, 82] on link "Jobs" at bounding box center [44, 81] width 79 height 13
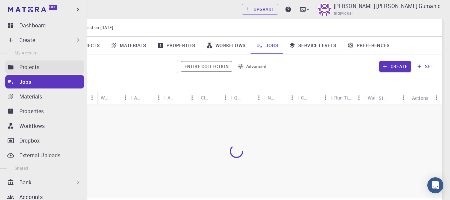
click at [29, 69] on p "Projects" at bounding box center [29, 67] width 20 height 8
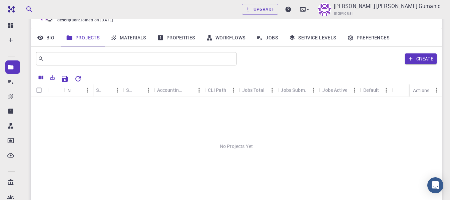
scroll to position [33, 0]
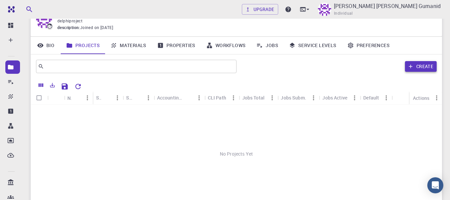
click at [425, 67] on button "Create" at bounding box center [421, 66] width 32 height 11
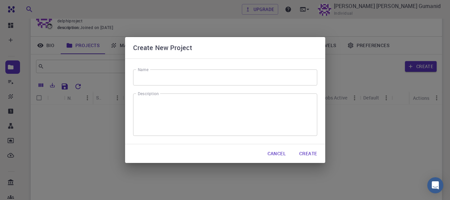
click at [179, 81] on input "Name" at bounding box center [225, 77] width 184 height 16
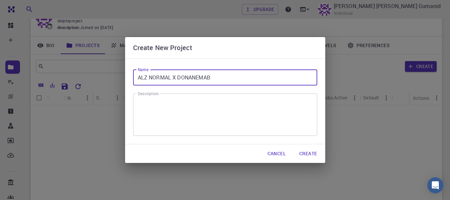
type input "ALZ NORMAL X DONANEMAB"
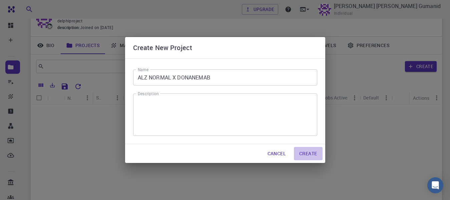
click at [318, 148] on button "Create" at bounding box center [308, 153] width 28 height 13
click at [256, 117] on textarea "Description" at bounding box center [225, 114] width 175 height 31
click at [302, 156] on button "Create" at bounding box center [308, 153] width 28 height 13
